Goal: Task Accomplishment & Management: Manage account settings

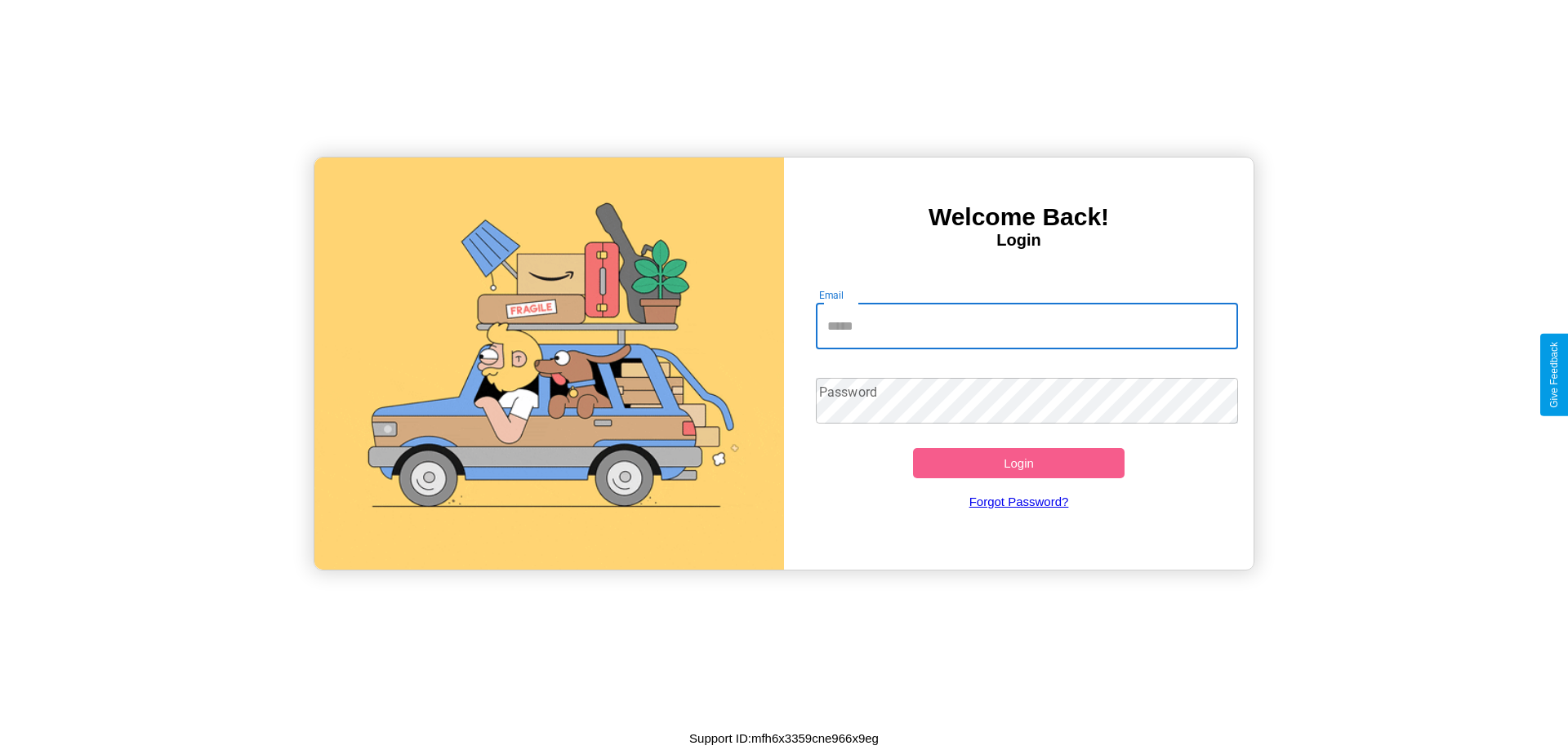
click at [1027, 326] on input "Email" at bounding box center [1027, 327] width 423 height 46
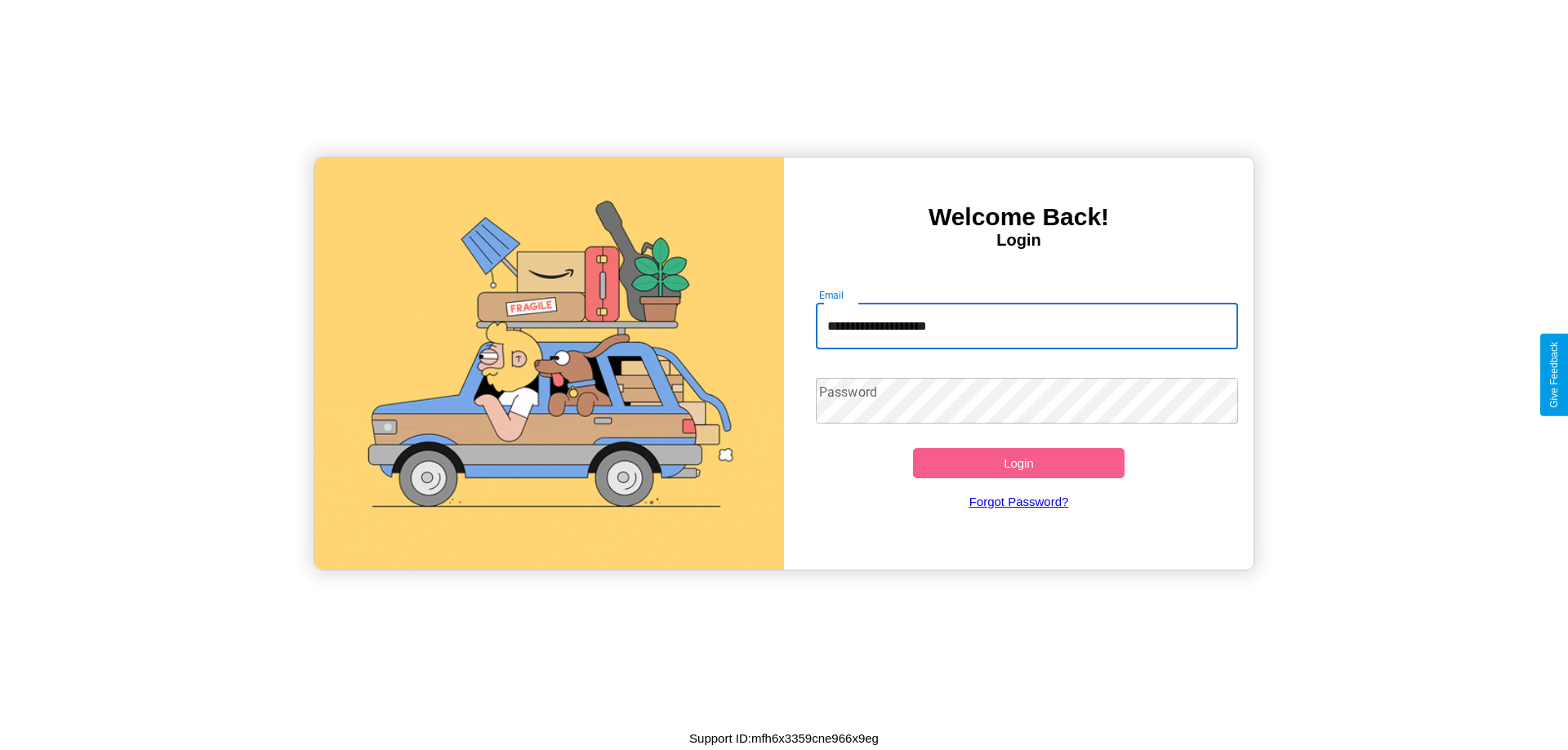
type input "**********"
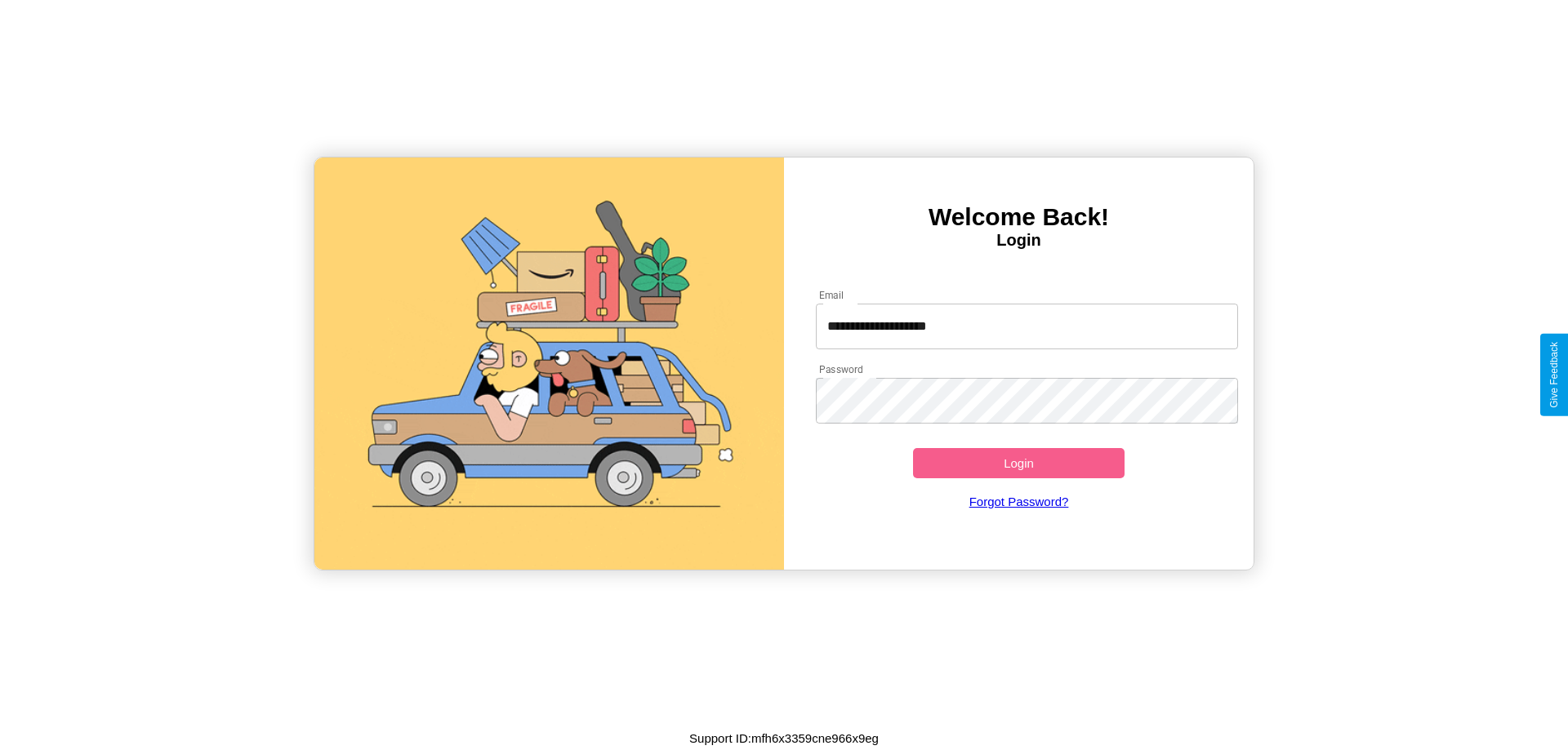
click at [1018, 463] on button "Login" at bounding box center [1019, 463] width 211 height 30
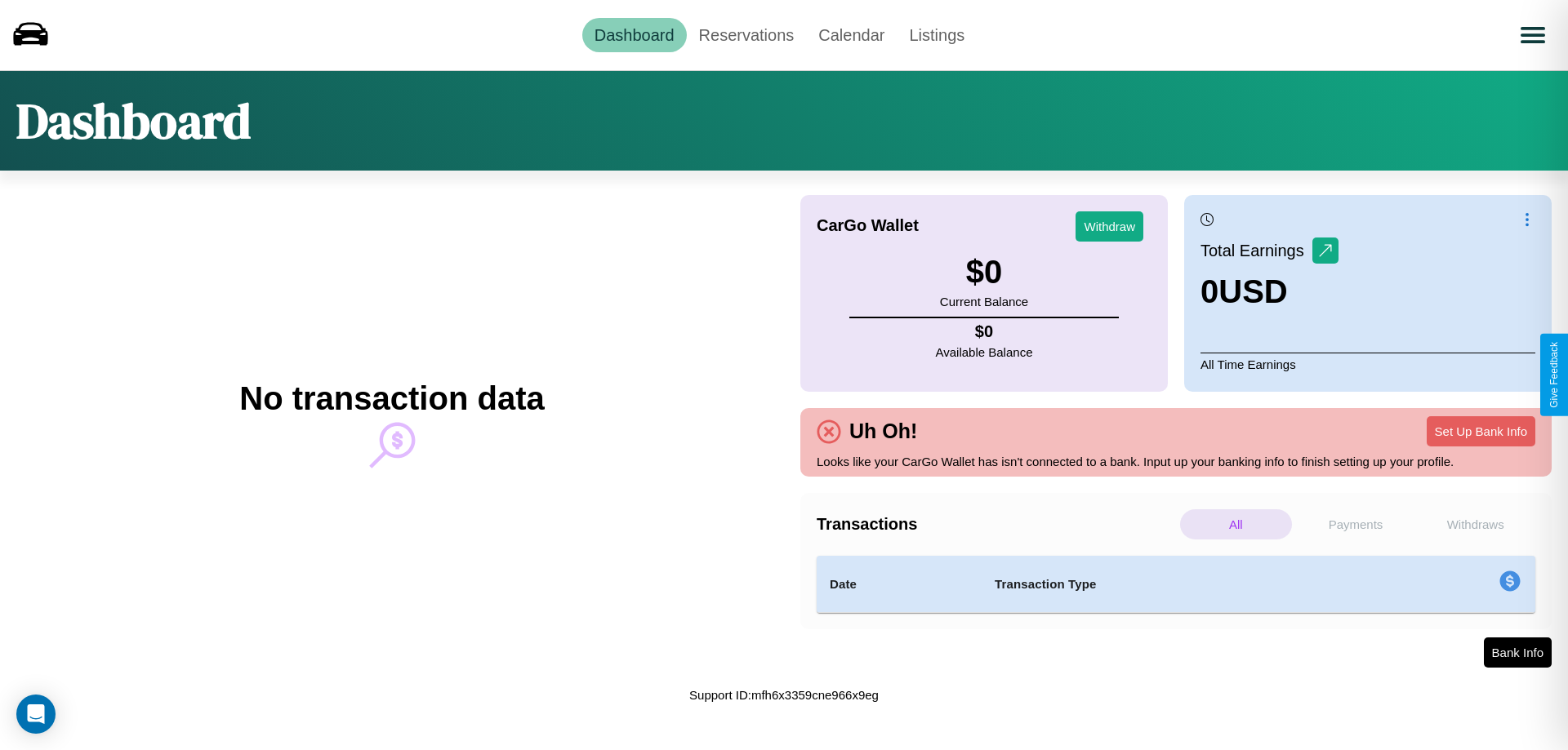
click at [1356, 524] on p "Payments" at bounding box center [1356, 525] width 112 height 30
click at [1475, 524] on p "Withdraws" at bounding box center [1475, 525] width 112 height 30
click at [746, 34] on link "Reservations" at bounding box center [747, 35] width 121 height 34
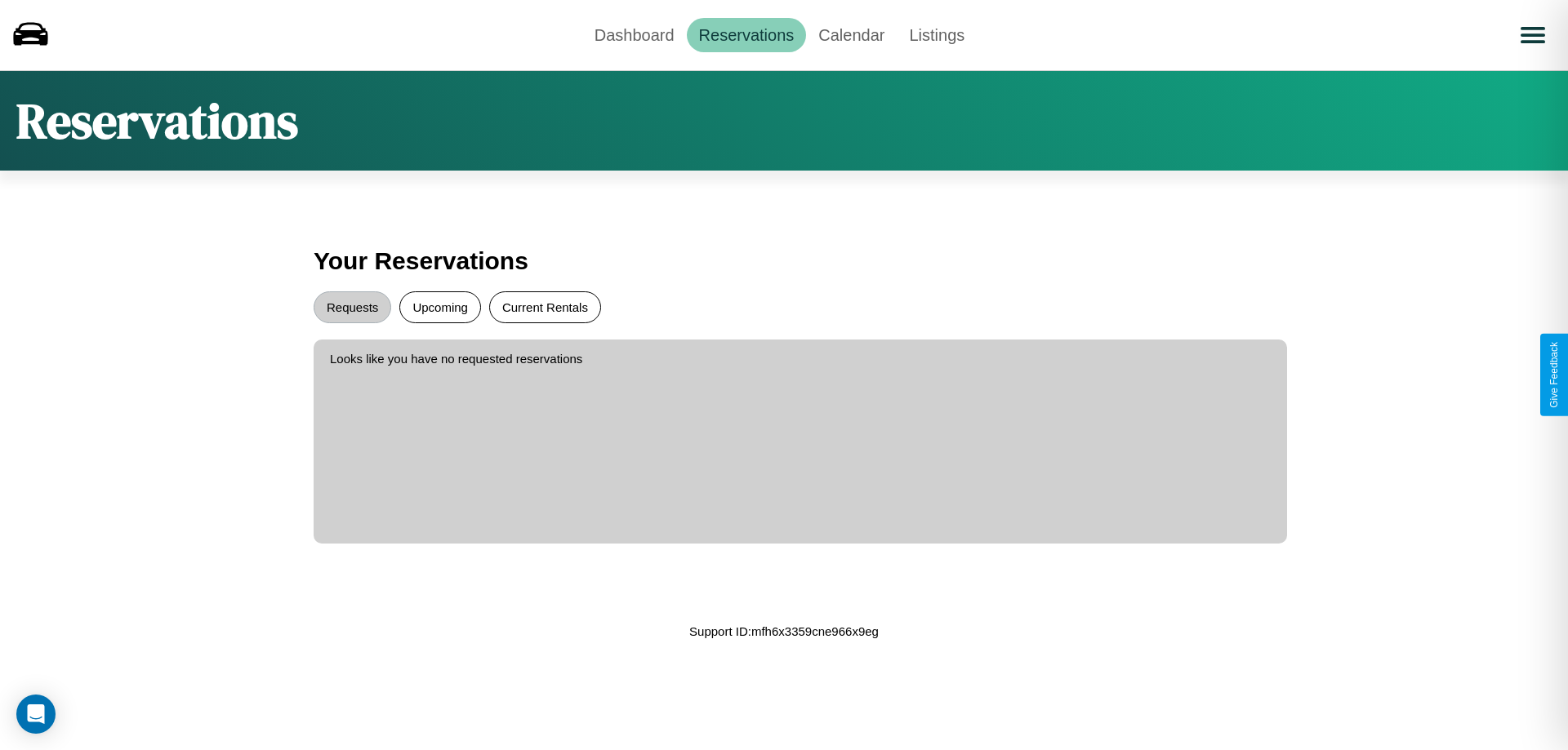
click at [545, 307] on button "Current Rentals" at bounding box center [545, 308] width 112 height 32
click at [352, 307] on button "Requests" at bounding box center [353, 308] width 78 height 32
